Goal: Find contact information

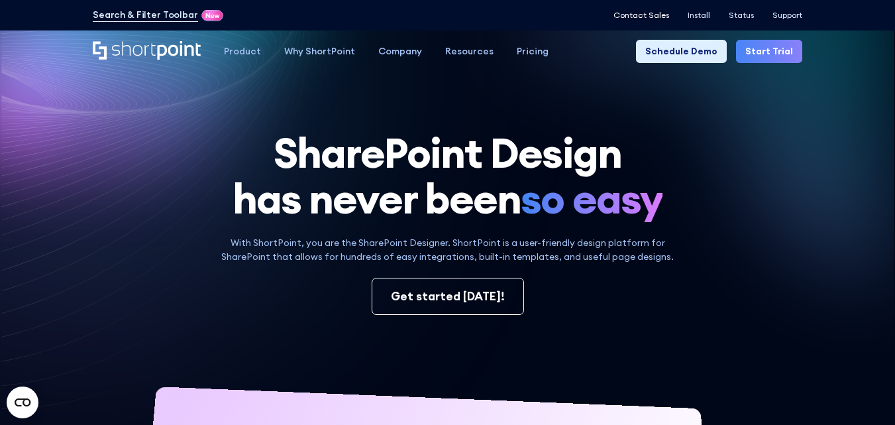
click at [668, 11] on p "Contact Sales" at bounding box center [641, 15] width 56 height 9
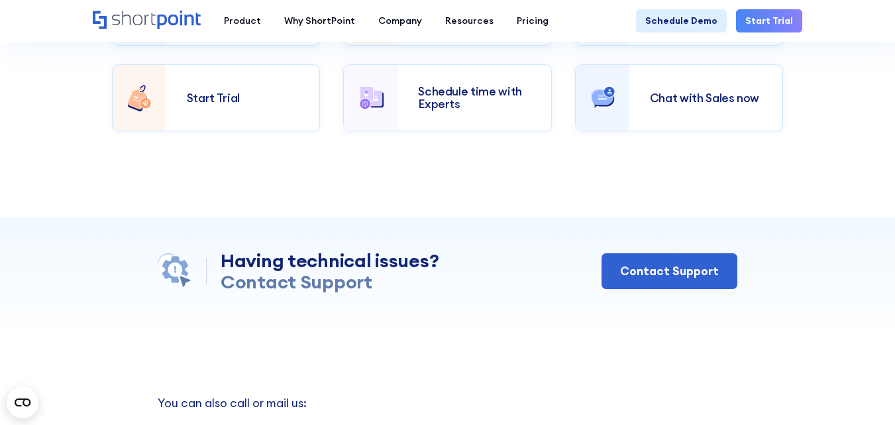
scroll to position [795, 0]
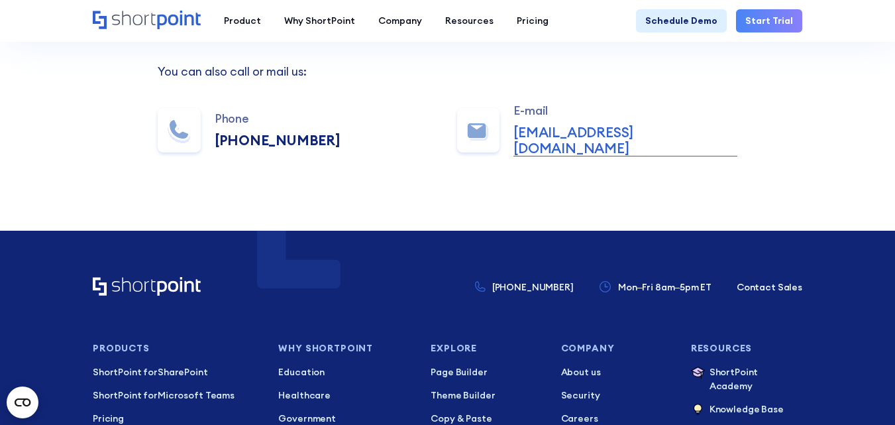
drag, startPoint x: 320, startPoint y: 139, endPoint x: 231, endPoint y: 138, distance: 88.8
click at [231, 138] on div "Phone +1 734-333-7181 E-mail sales@shortpoint.com" at bounding box center [448, 130] width 580 height 52
copy div "734-333-7181"
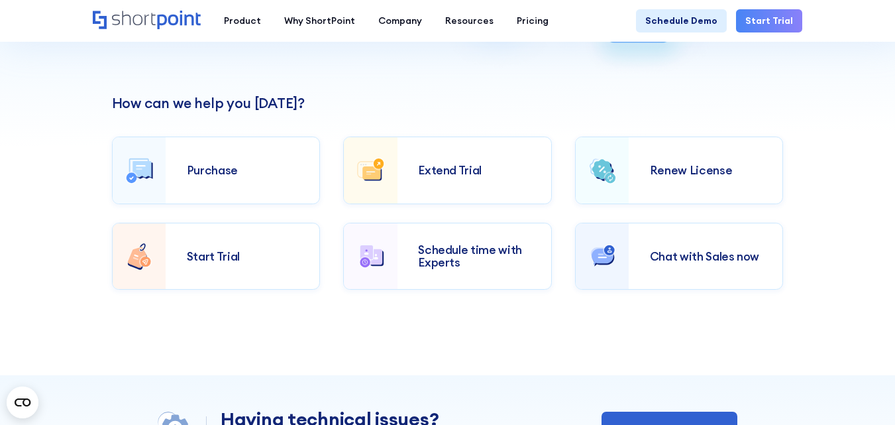
scroll to position [239, 0]
